Goal: Information Seeking & Learning: Learn about a topic

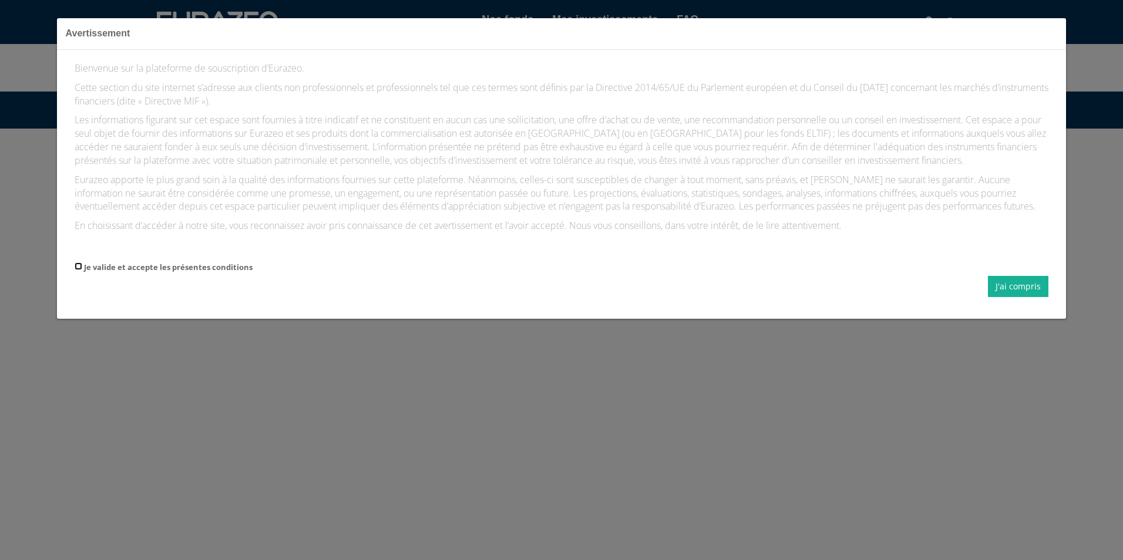
click at [78, 270] on input "Je valide et accepte les présentes conditions" at bounding box center [79, 267] width 8 height 8
checkbox input "true"
click at [1017, 295] on button "J'ai compris" at bounding box center [1018, 286] width 60 height 21
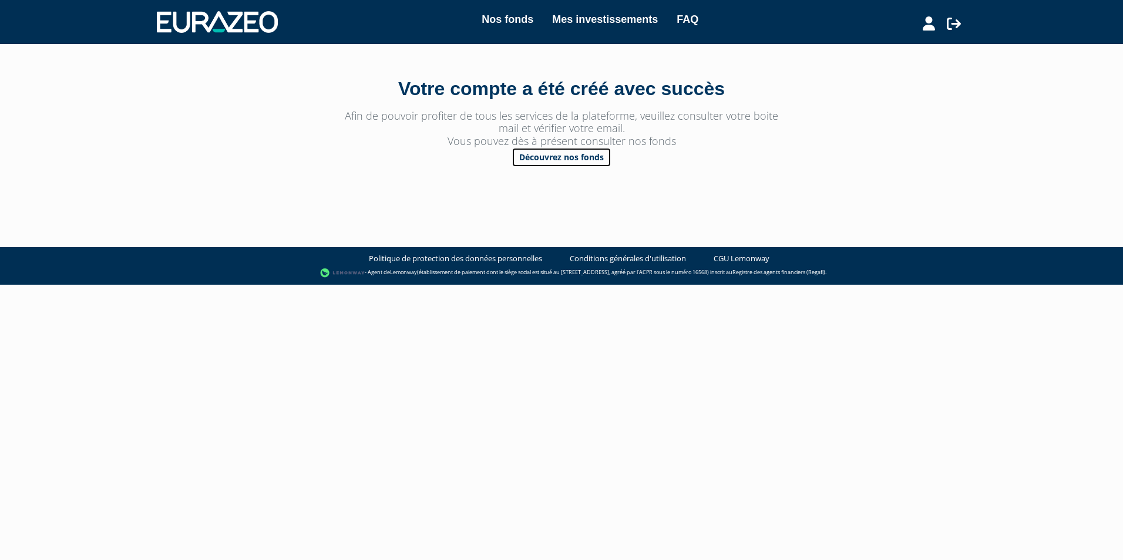
click at [581, 156] on link "Découvrez nos fonds" at bounding box center [562, 157] width 100 height 20
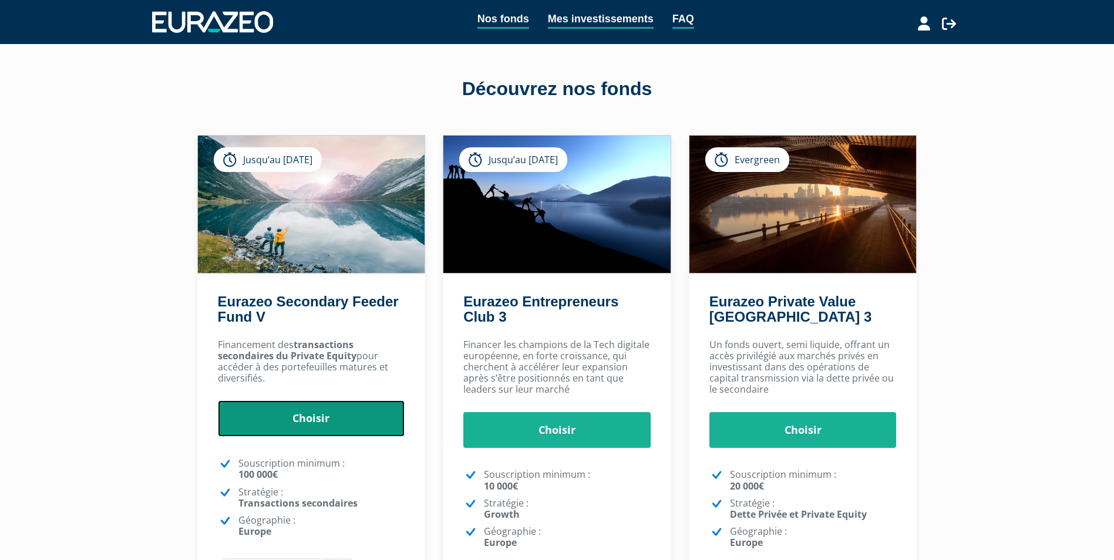
click at [345, 424] on link "Choisir" at bounding box center [311, 419] width 187 height 36
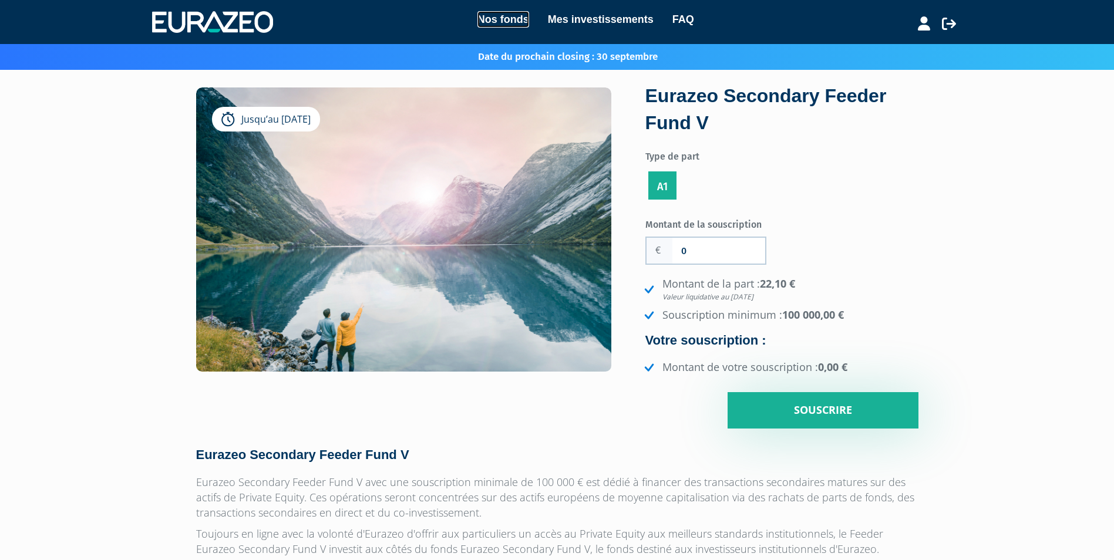
click at [506, 16] on link "Nos fonds" at bounding box center [503, 19] width 52 height 16
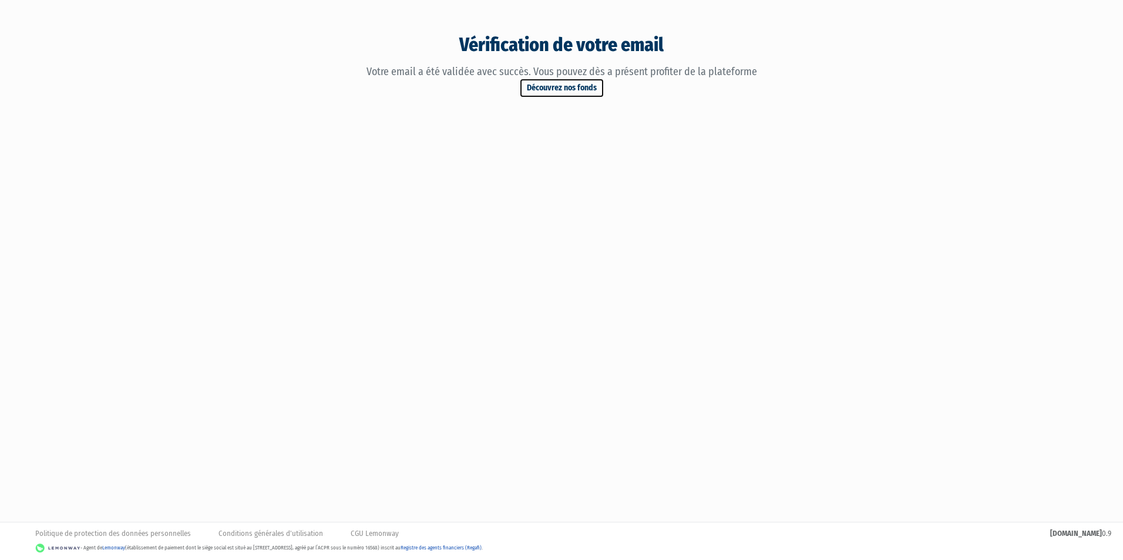
click at [578, 83] on link "Découvrez nos fonds" at bounding box center [561, 88] width 85 height 20
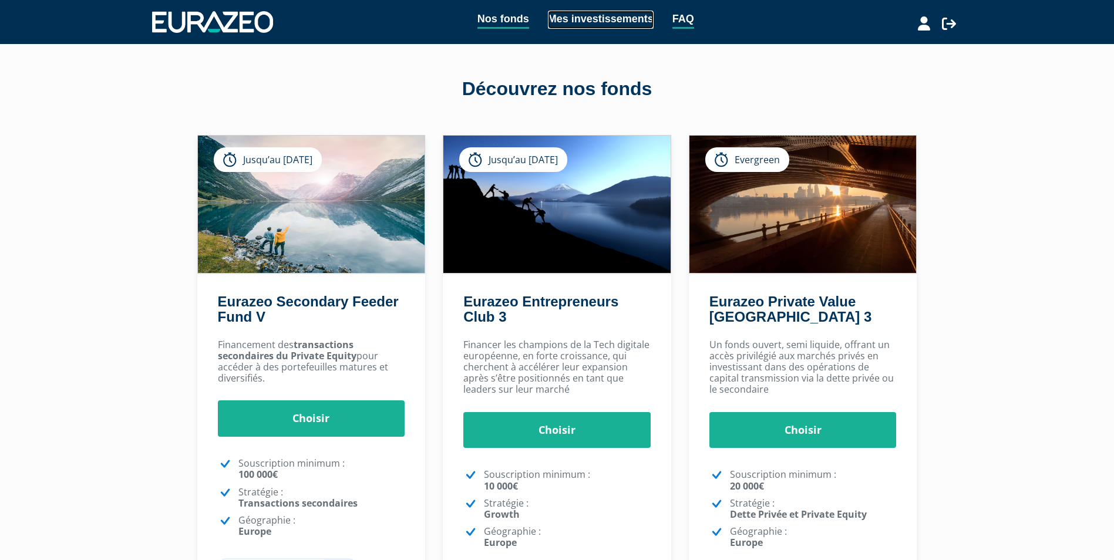
click at [595, 22] on link "Mes investissements" at bounding box center [601, 20] width 106 height 18
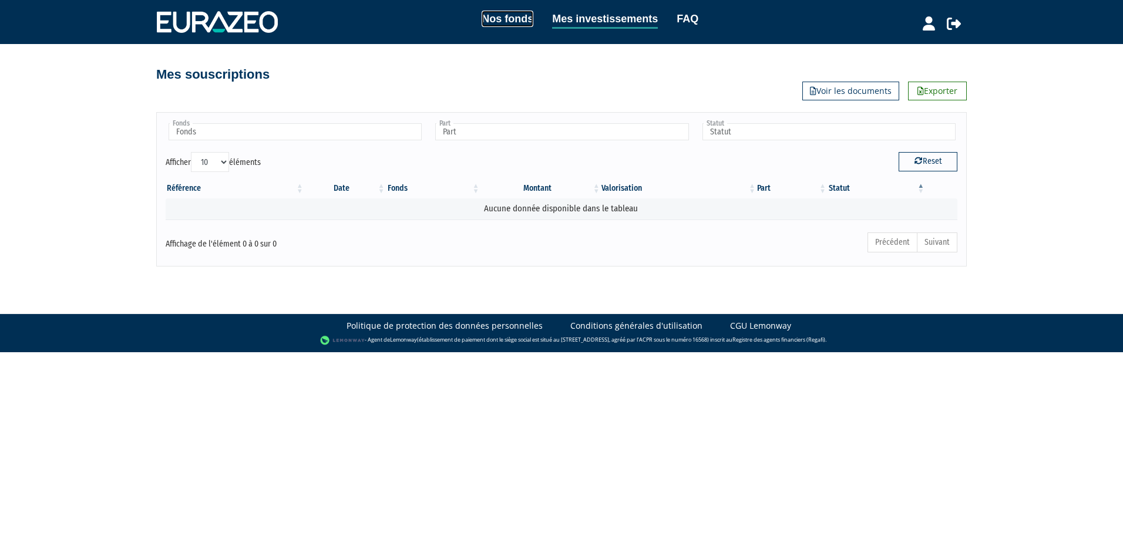
click at [512, 19] on link "Nos fonds" at bounding box center [508, 19] width 52 height 16
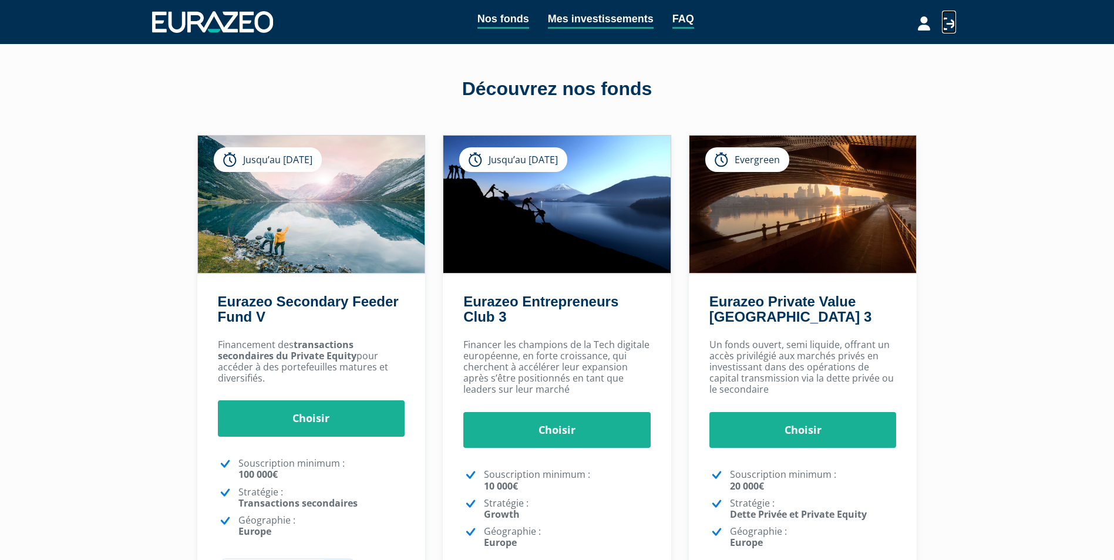
click at [956, 22] on icon at bounding box center [949, 23] width 14 height 14
